Goal: Transaction & Acquisition: Book appointment/travel/reservation

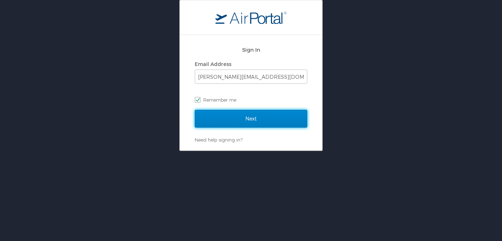
click at [287, 116] on input "Next" at bounding box center [251, 119] width 112 height 18
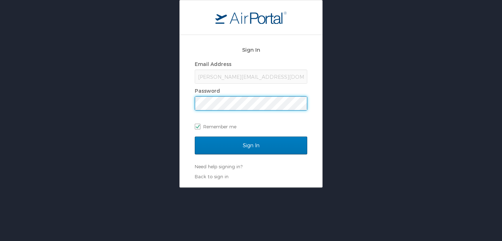
click at [246, 162] on div "Sign In" at bounding box center [251, 149] width 112 height 27
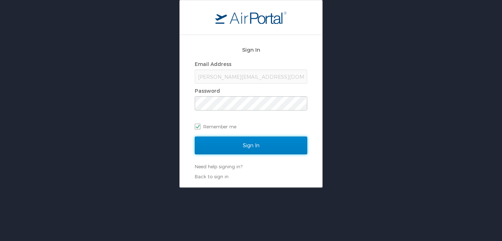
click at [249, 149] on input "Sign In" at bounding box center [251, 145] width 112 height 18
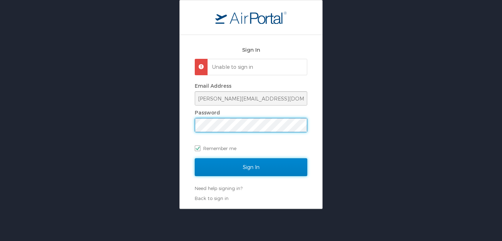
click at [250, 166] on input "Sign In" at bounding box center [251, 167] width 112 height 18
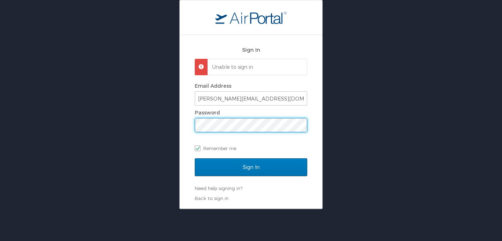
click at [195, 158] on input "Sign In" at bounding box center [251, 167] width 112 height 18
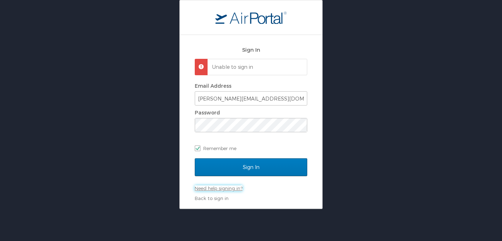
click at [217, 185] on link "Need help signing in?" at bounding box center [219, 188] width 48 height 6
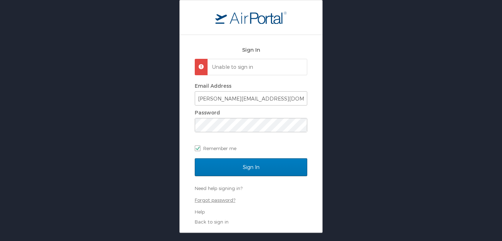
click at [212, 197] on link "Forgot password?" at bounding box center [215, 200] width 41 height 6
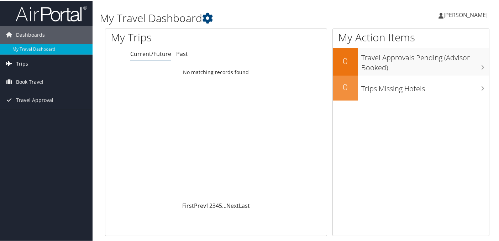
click at [17, 68] on span "Trips" at bounding box center [22, 63] width 12 height 18
click at [28, 112] on span "Book Travel" at bounding box center [29, 113] width 27 height 18
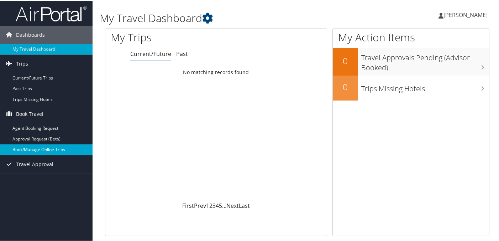
click at [41, 151] on link "Book/Manage Online Trips" at bounding box center [46, 148] width 93 height 11
